Goal: Information Seeking & Learning: Learn about a topic

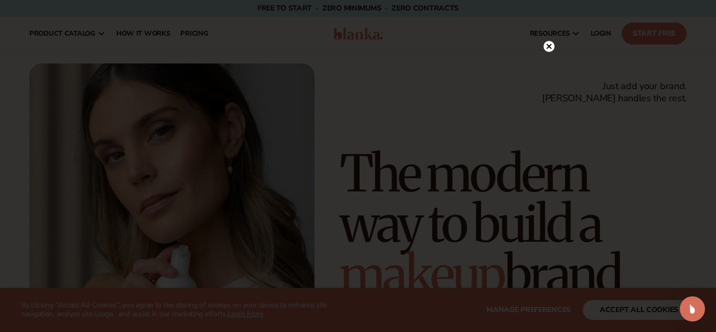
click at [550, 47] on circle at bounding box center [549, 46] width 11 height 11
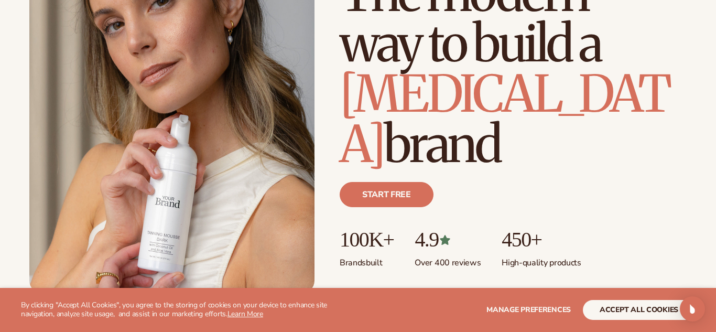
scroll to position [131, 0]
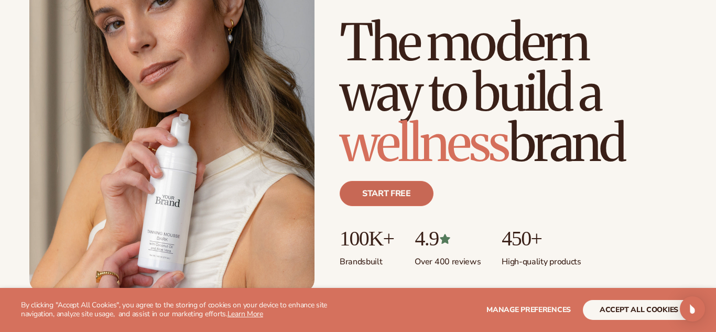
click at [410, 196] on link "Start free" at bounding box center [387, 193] width 94 height 25
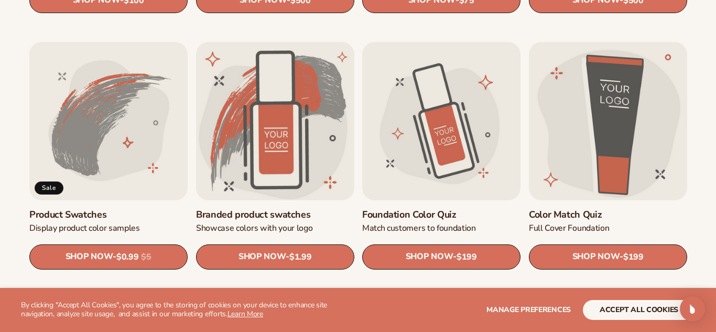
scroll to position [578, 0]
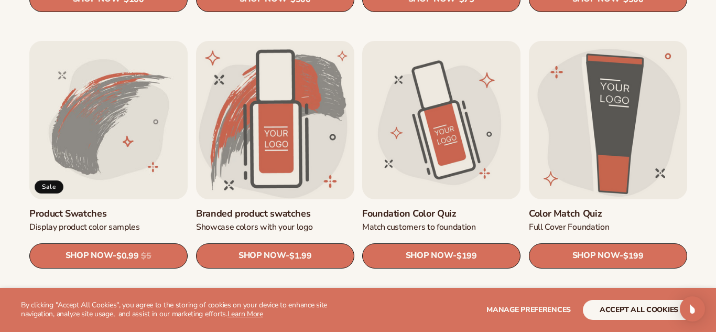
click at [433, 208] on link "Foundation Color Quiz" at bounding box center [441, 214] width 158 height 12
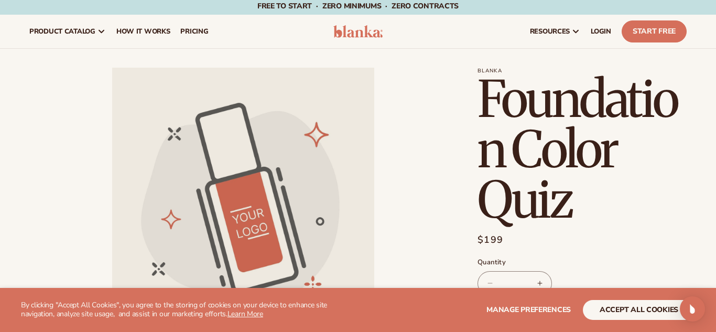
scroll to position [2, 0]
